Goal: Task Accomplishment & Management: Manage account settings

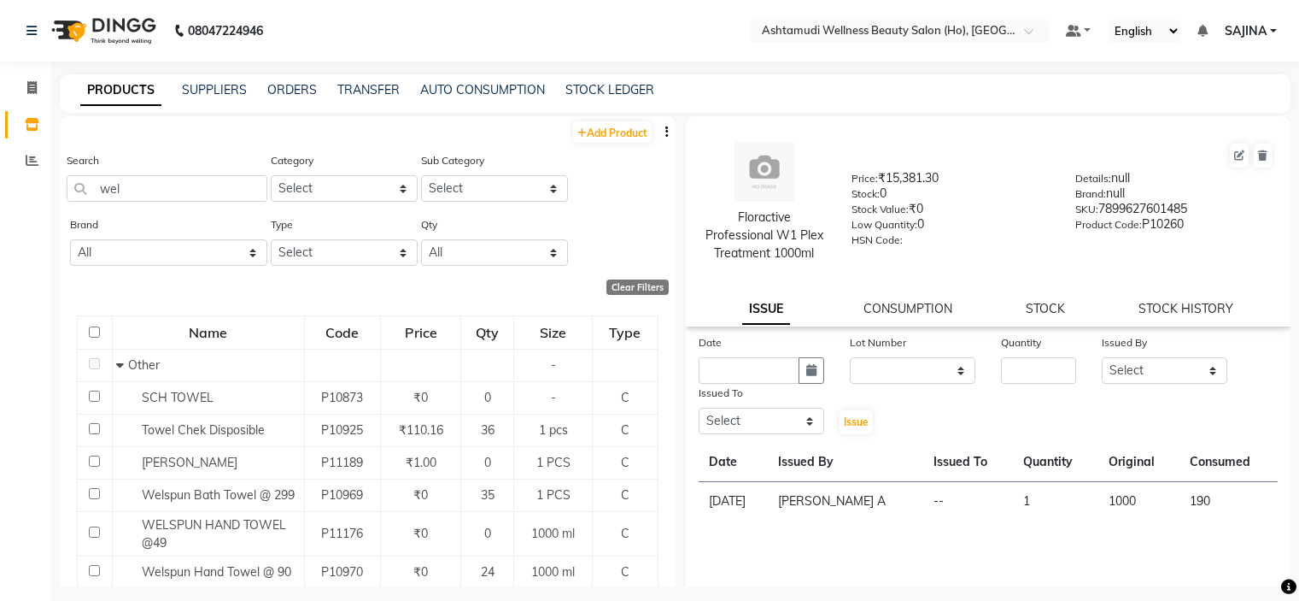
select select
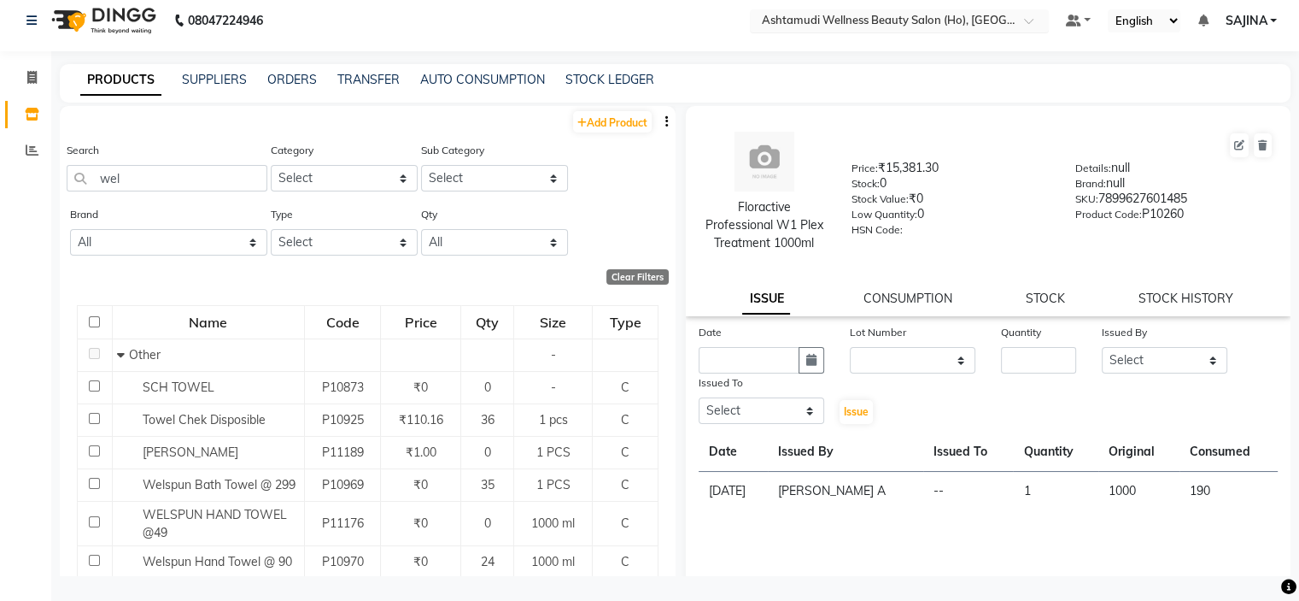
scroll to position [55, 0]
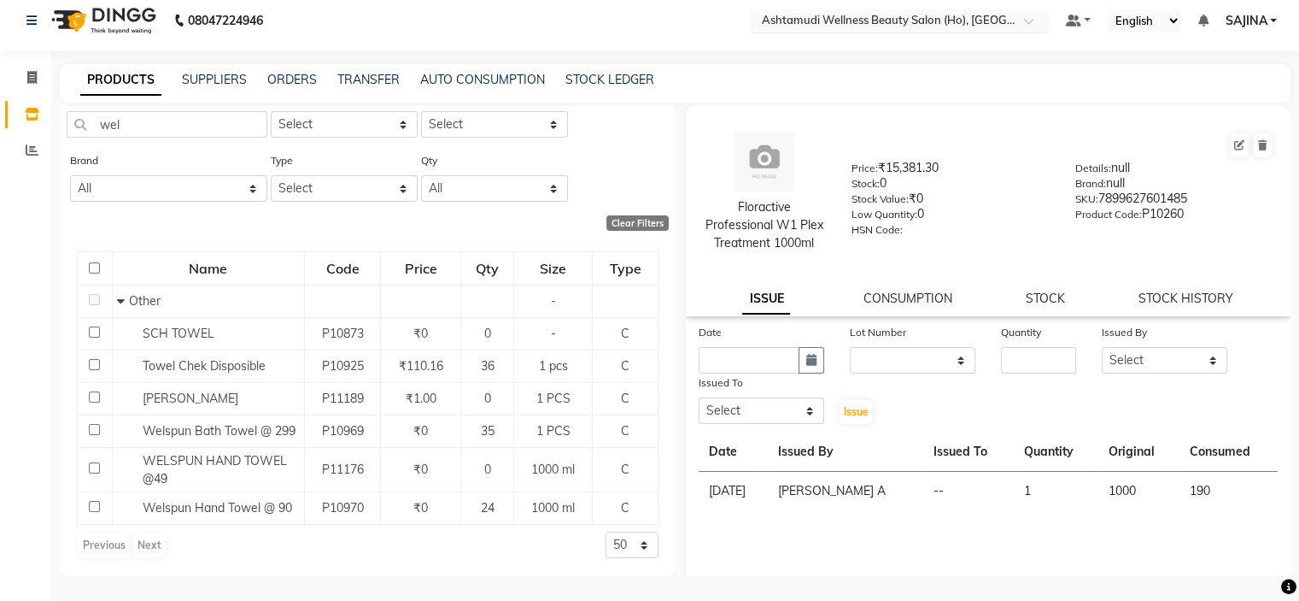
click at [940, 16] on input "text" at bounding box center [883, 22] width 248 height 17
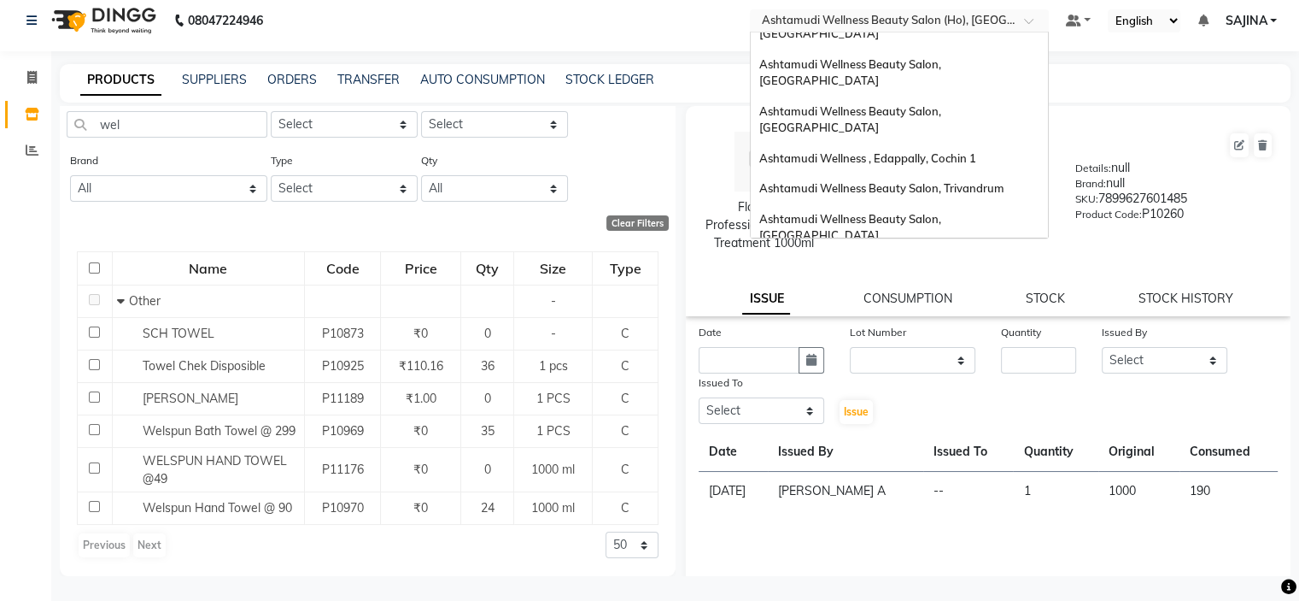
scroll to position [0, 0]
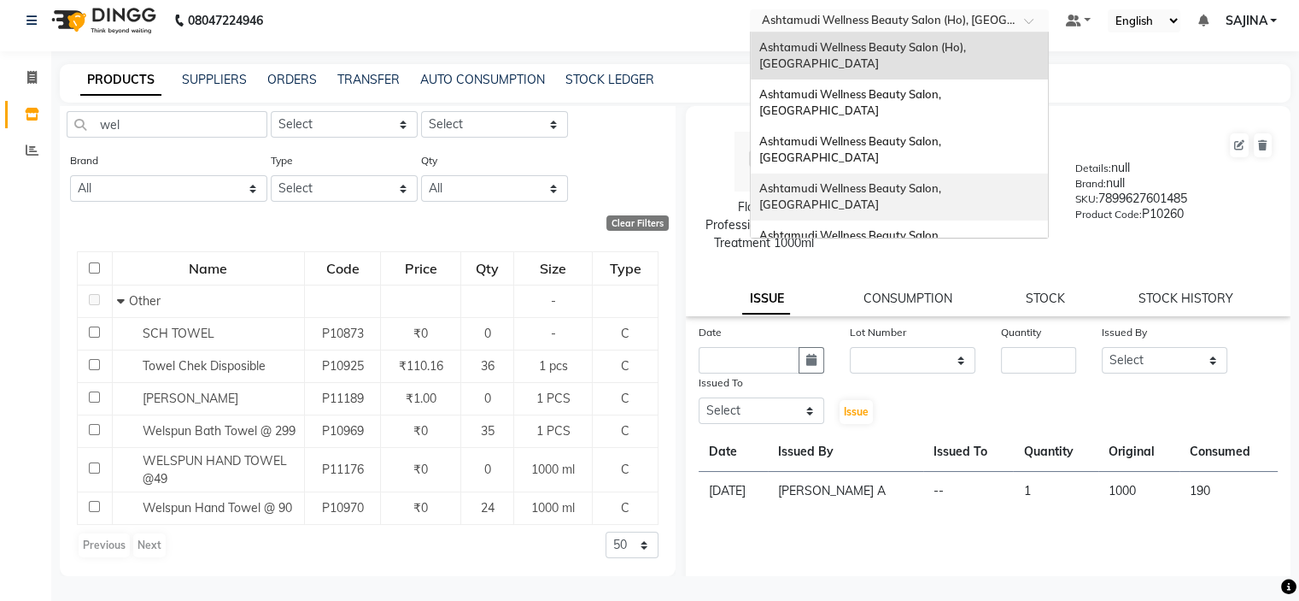
click at [919, 181] on span "Ashtamudi Wellness Beauty Salon, [GEOGRAPHIC_DATA]" at bounding box center [851, 196] width 185 height 31
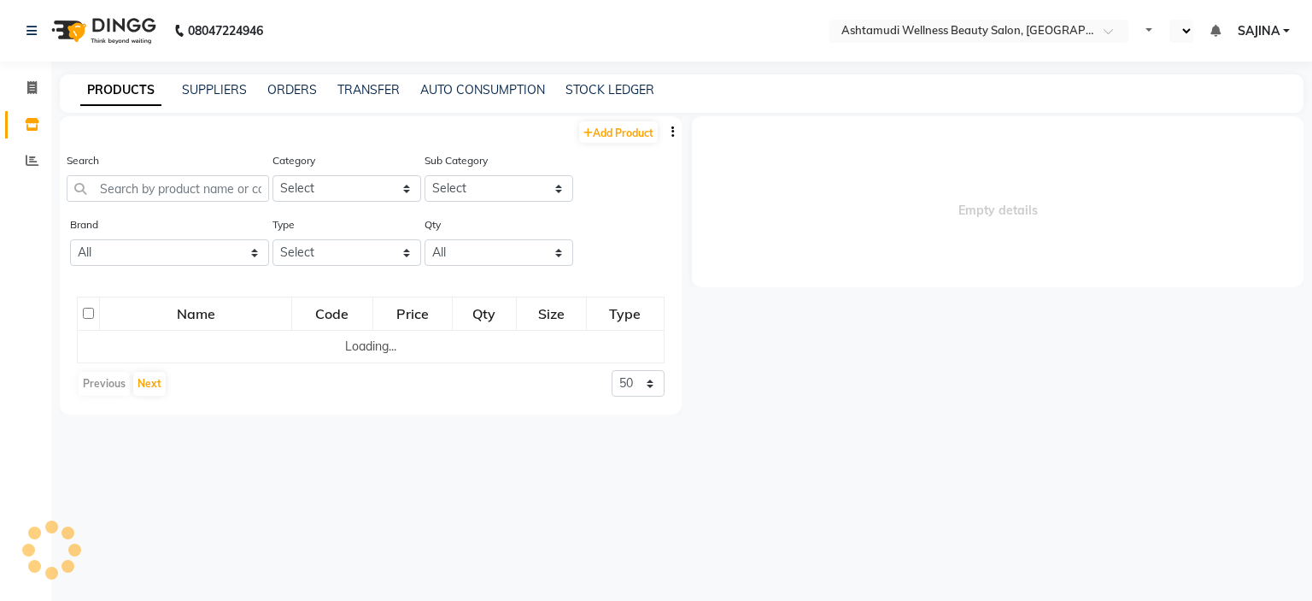
select select "en"
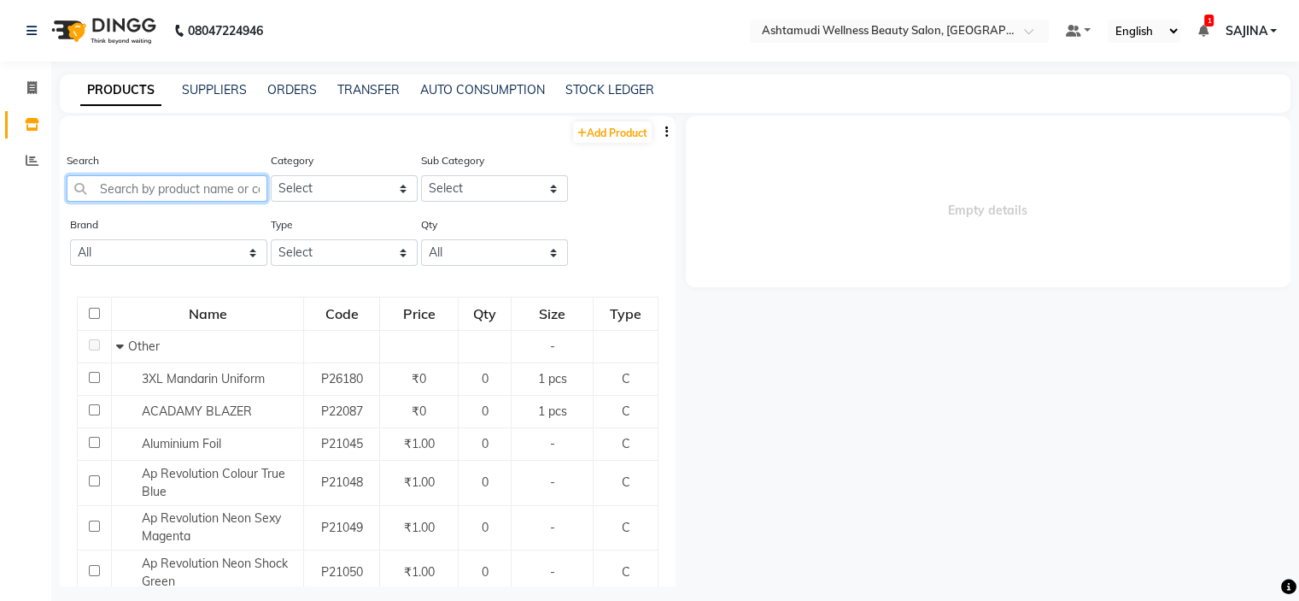
click at [140, 188] on input "text" at bounding box center [167, 188] width 201 height 26
click at [287, 87] on link "ORDERS" at bounding box center [292, 89] width 50 height 15
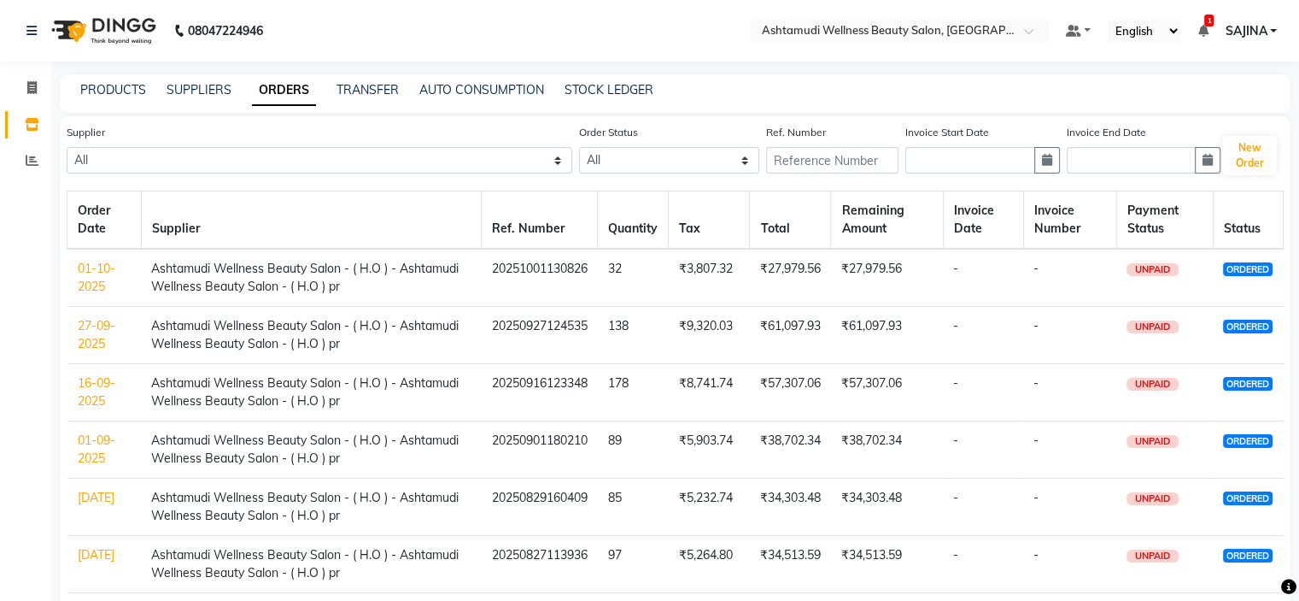
click at [96, 279] on link "01-10-2025" at bounding box center [97, 277] width 38 height 33
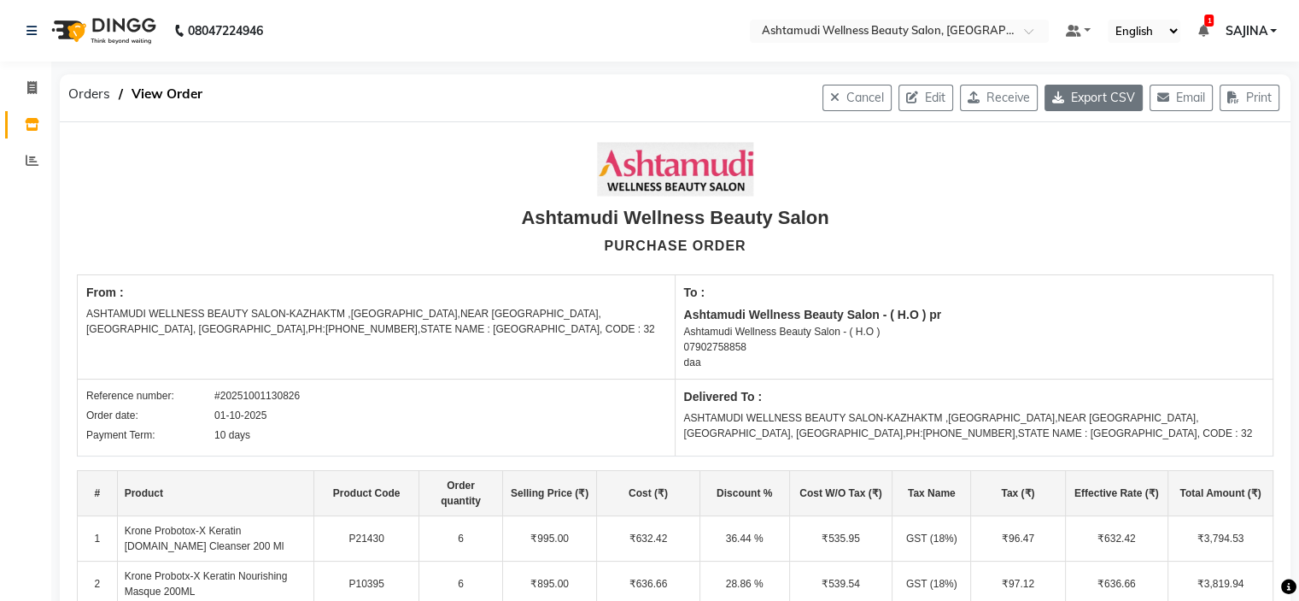
click at [1077, 99] on button "Export CSV" at bounding box center [1094, 98] width 98 height 26
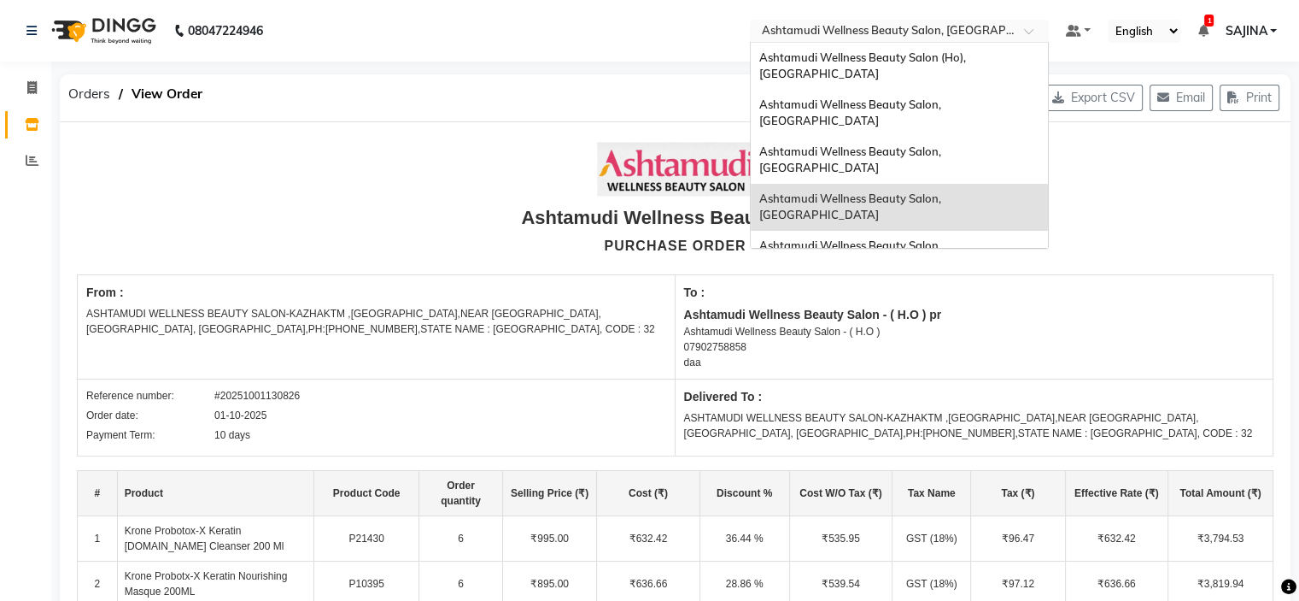
click at [974, 30] on input "text" at bounding box center [883, 32] width 248 height 17
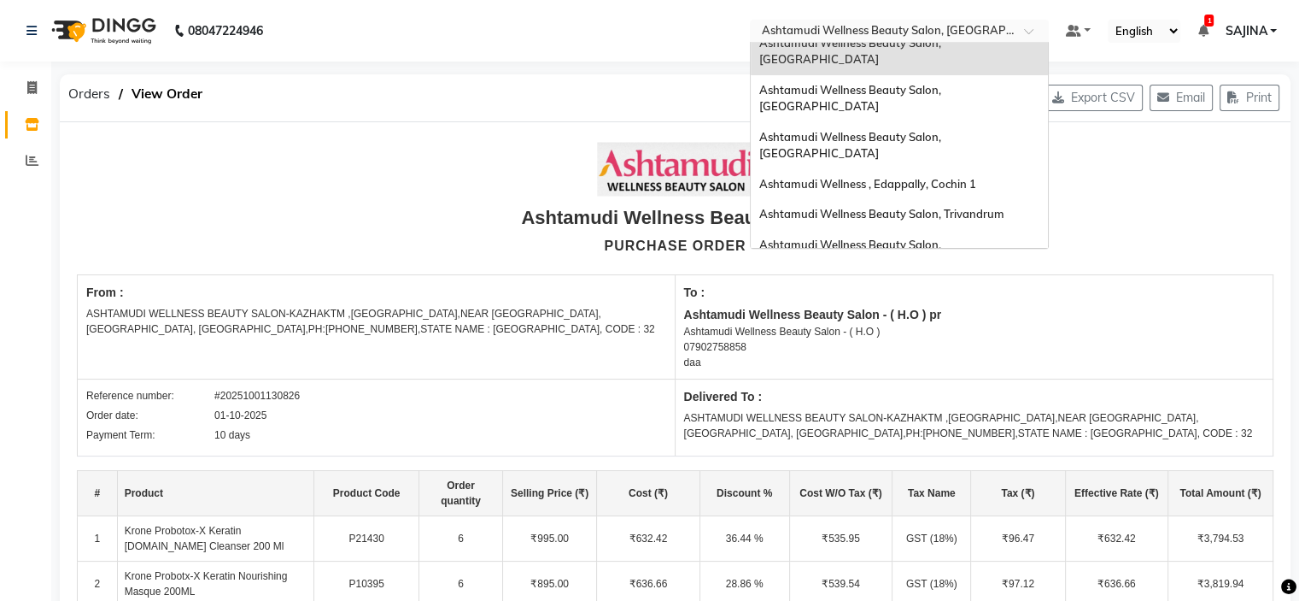
scroll to position [256, 0]
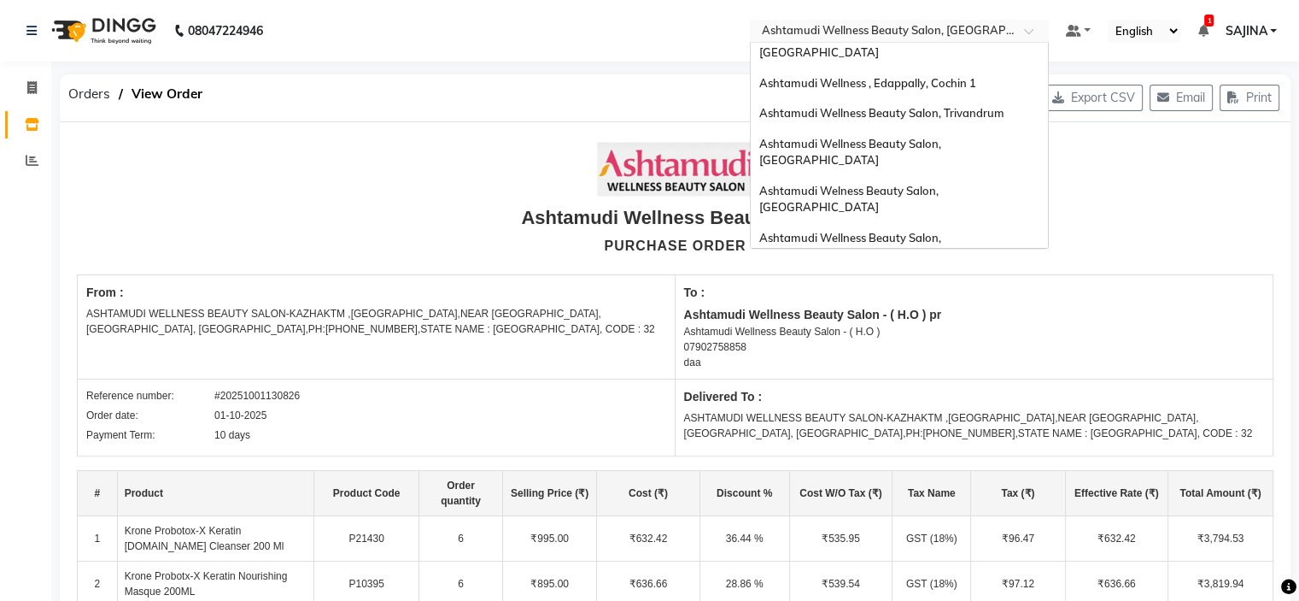
click at [920, 317] on div "Ashtamudi Beauty Lounge, [GEOGRAPHIC_DATA]" at bounding box center [899, 332] width 297 height 31
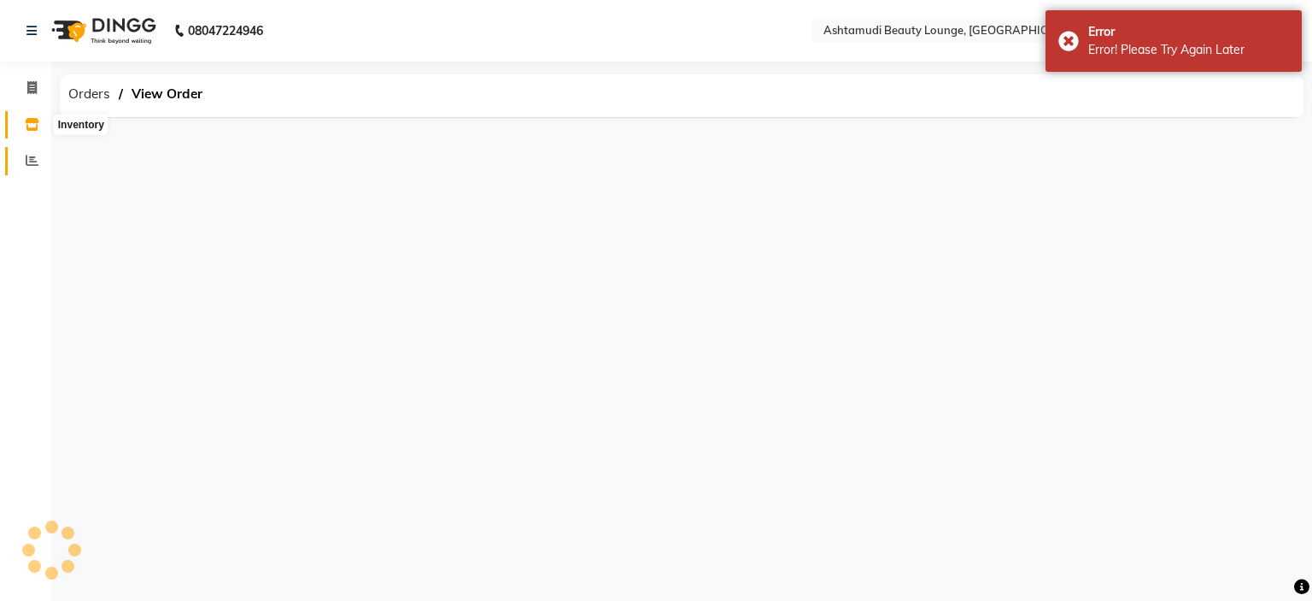
select select "en"
click at [79, 96] on span "Orders" at bounding box center [89, 94] width 59 height 31
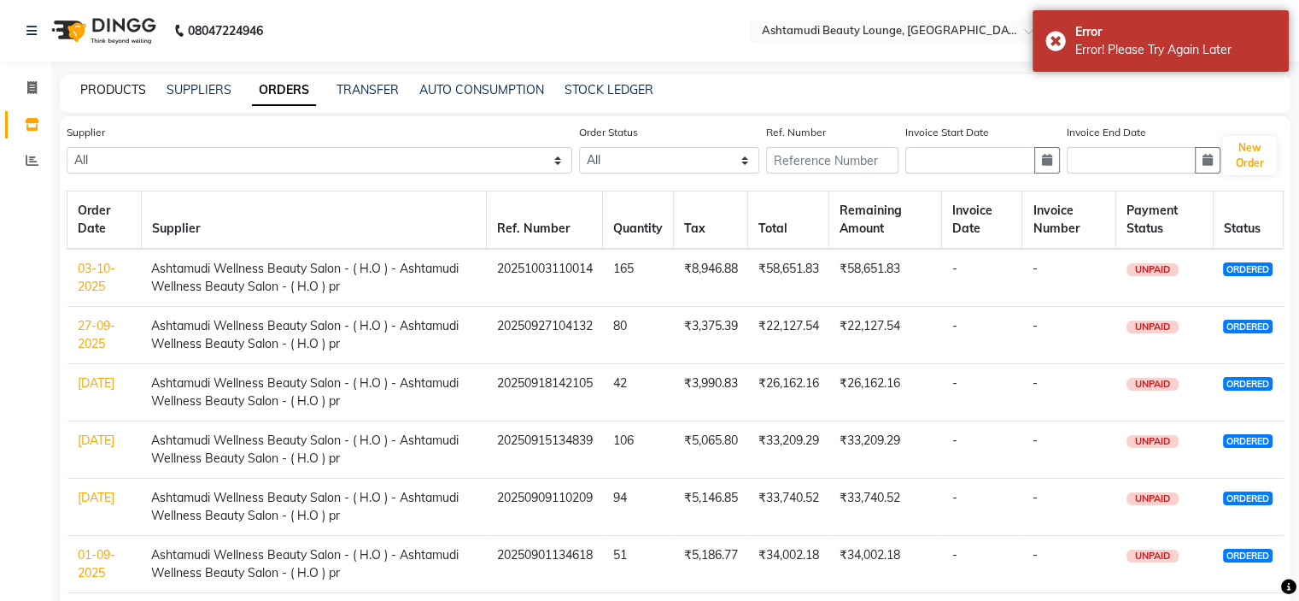
click at [125, 88] on link "PRODUCTS" at bounding box center [113, 89] width 66 height 15
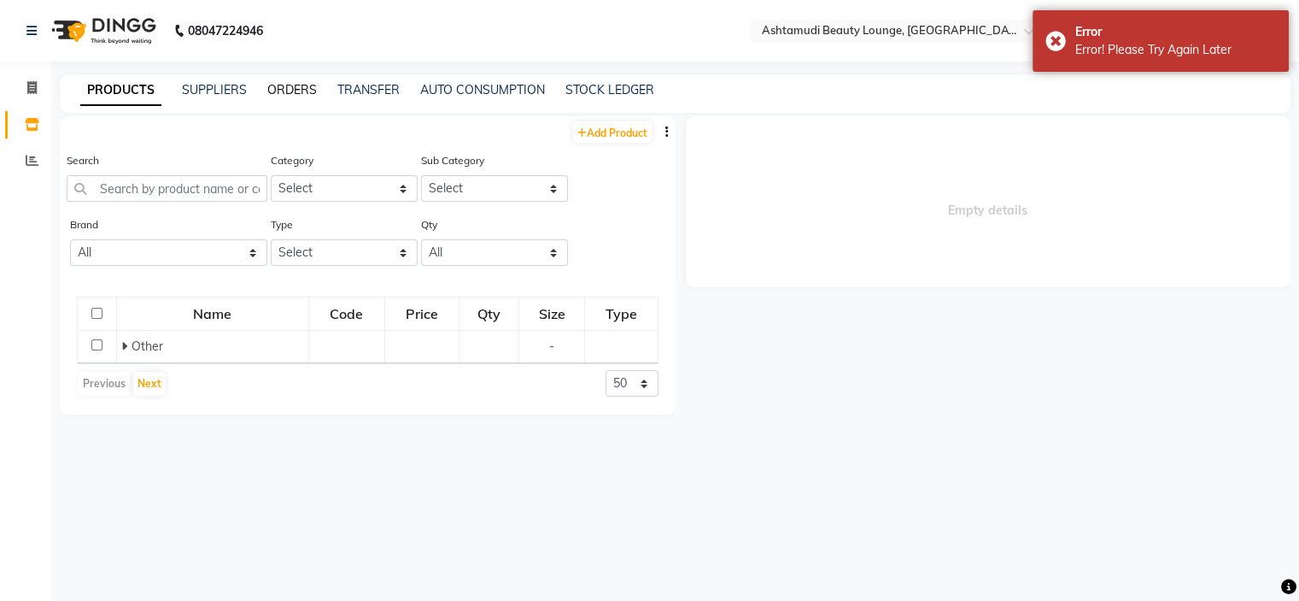
click at [289, 91] on link "ORDERS" at bounding box center [292, 89] width 50 height 15
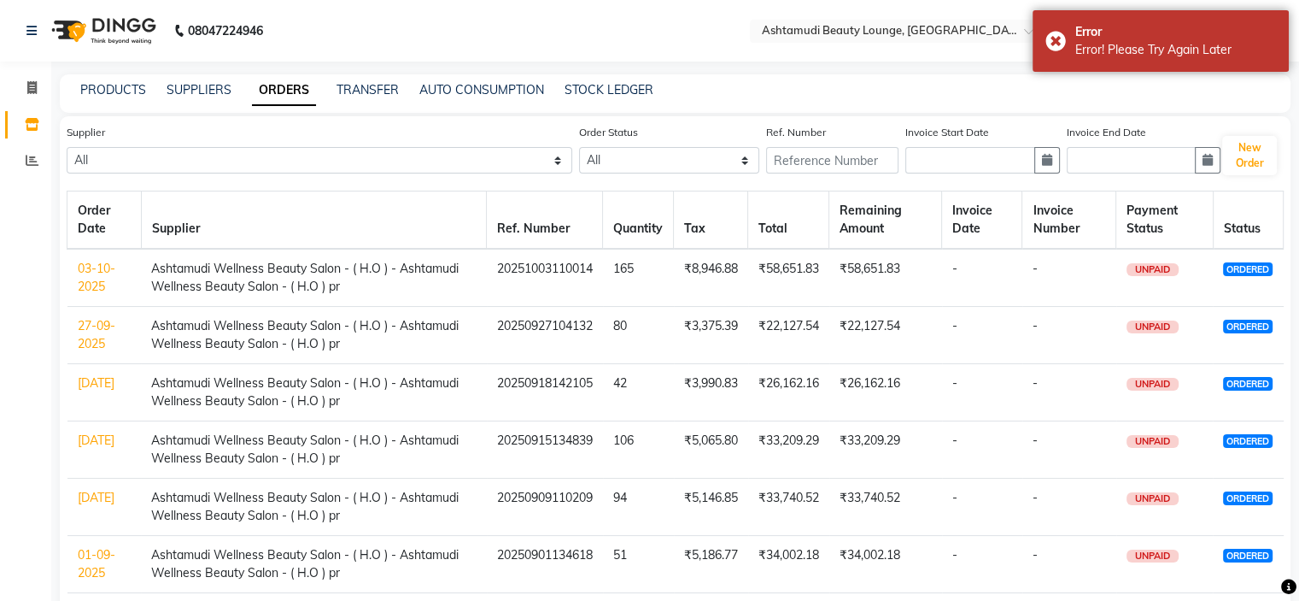
click at [97, 278] on td "03-10-2025" at bounding box center [104, 278] width 74 height 58
click at [96, 273] on link "03-10-2025" at bounding box center [97, 277] width 38 height 33
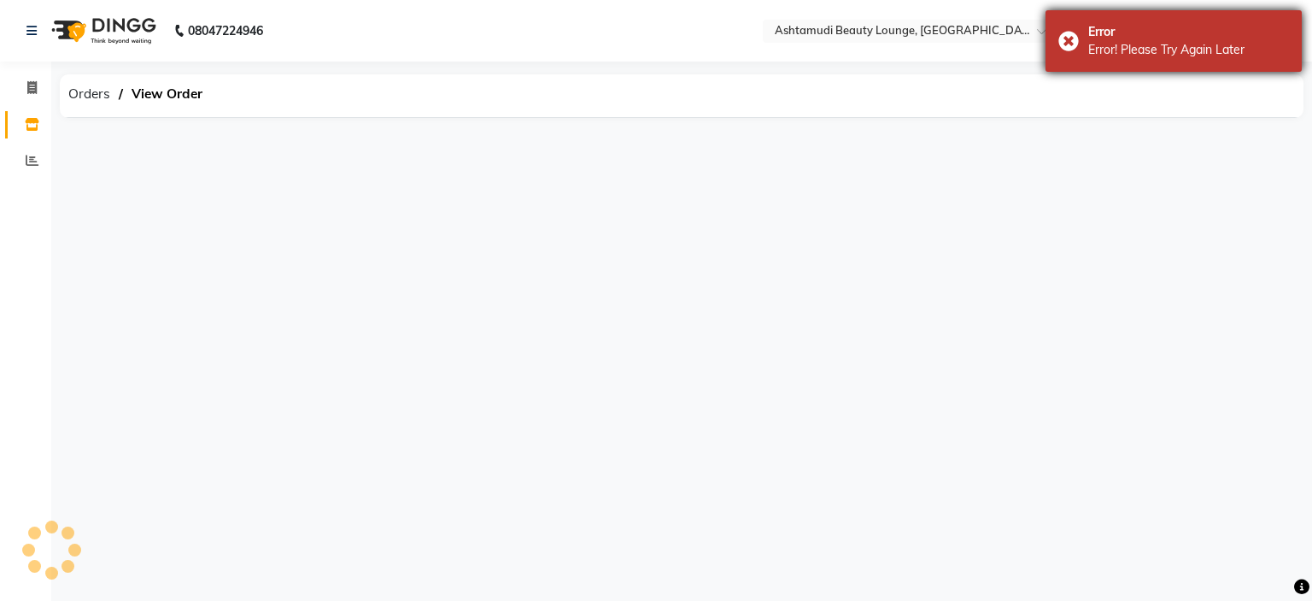
click at [1063, 47] on div "Error Error! Please Try Again Later" at bounding box center [1174, 41] width 256 height 62
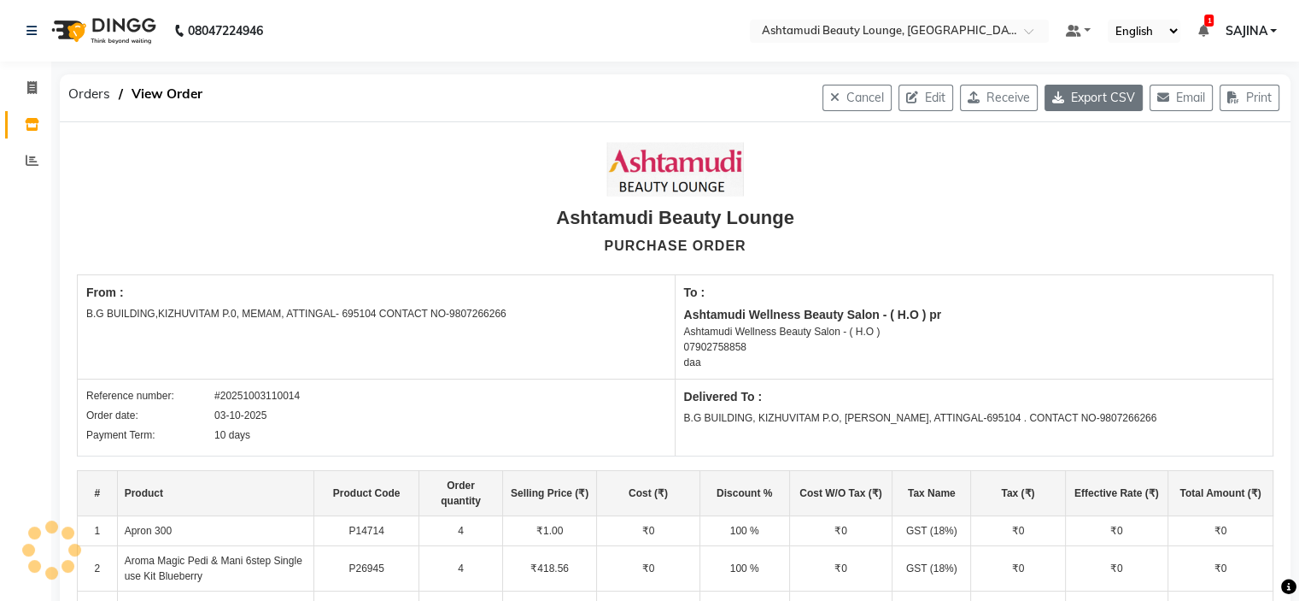
click at [1092, 105] on button "Export CSV" at bounding box center [1094, 98] width 98 height 26
